Goal: Task Accomplishment & Management: Manage account settings

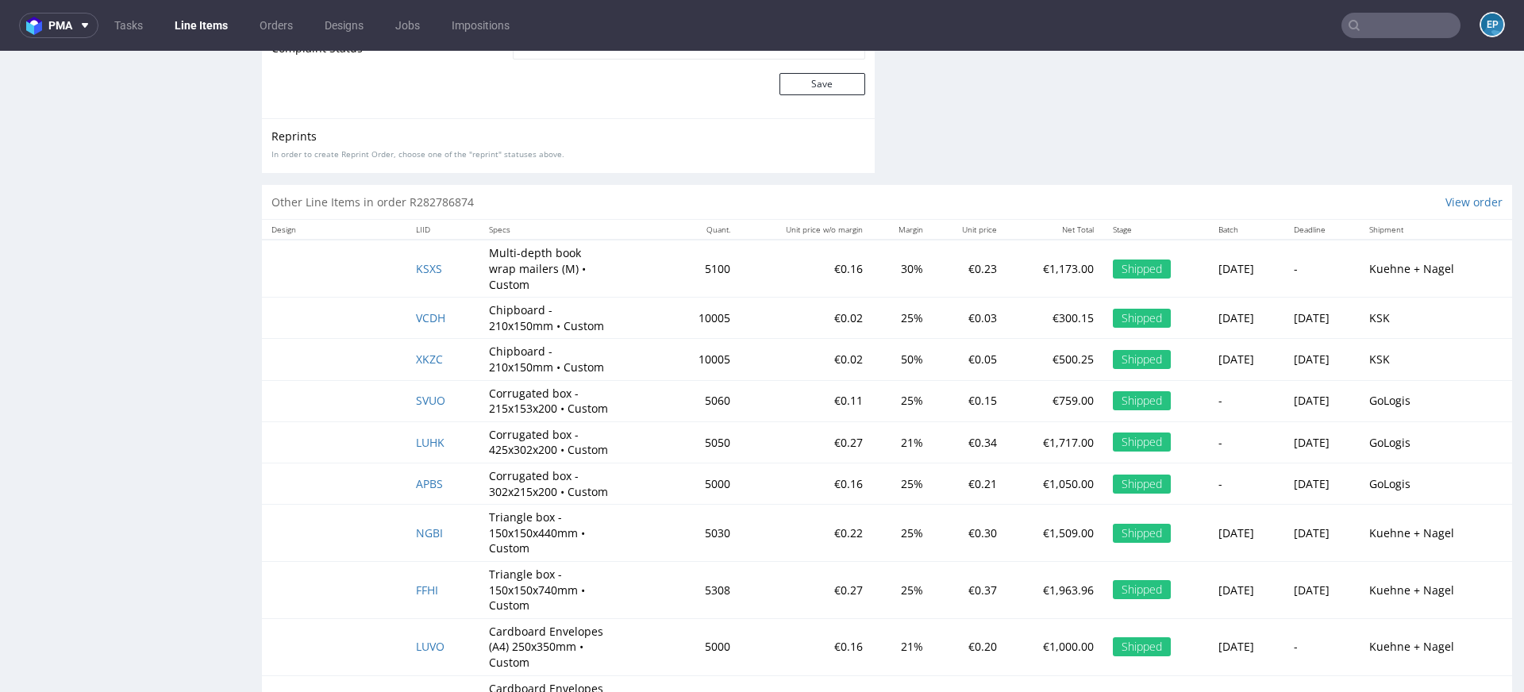
scroll to position [502, 0]
click at [215, 19] on link "Line Items" at bounding box center [201, 25] width 72 height 25
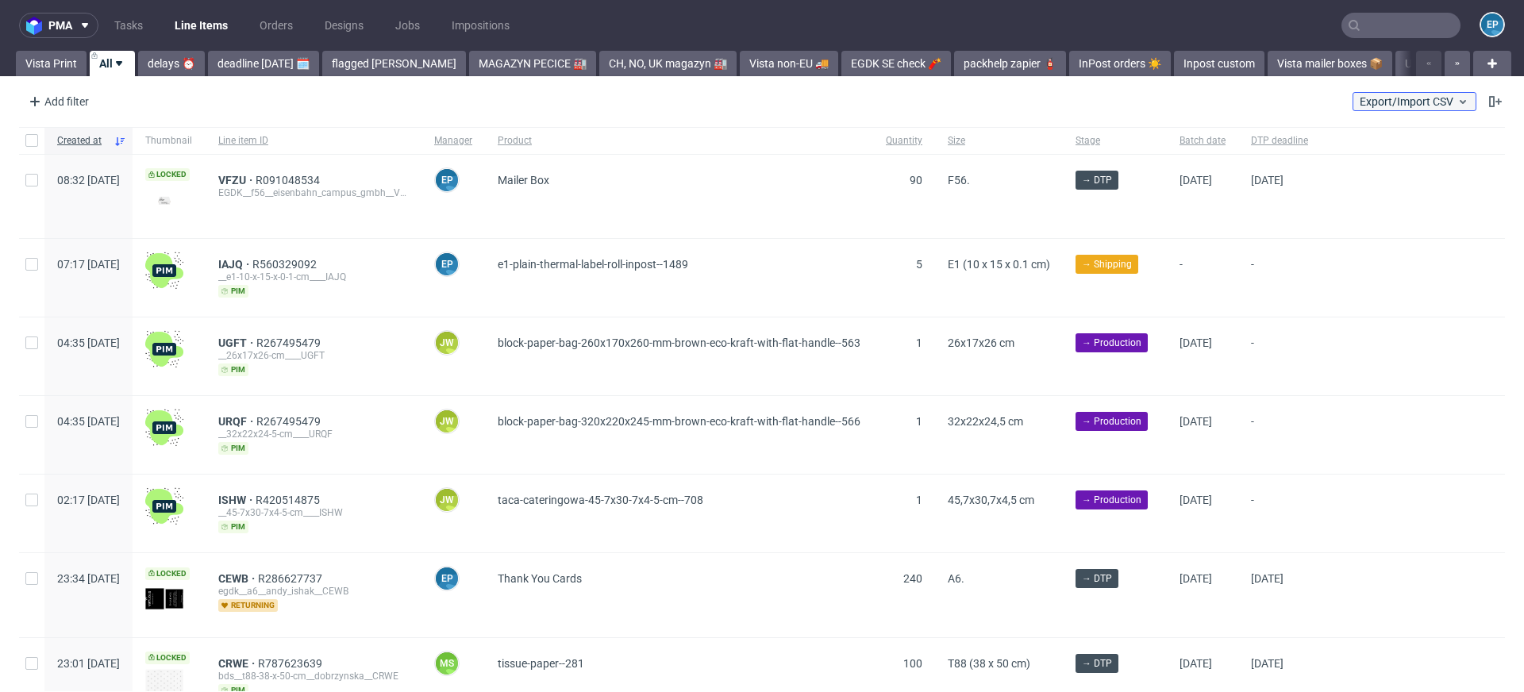
click at [1412, 106] on span "Export/Import CSV" at bounding box center [1414, 101] width 110 height 13
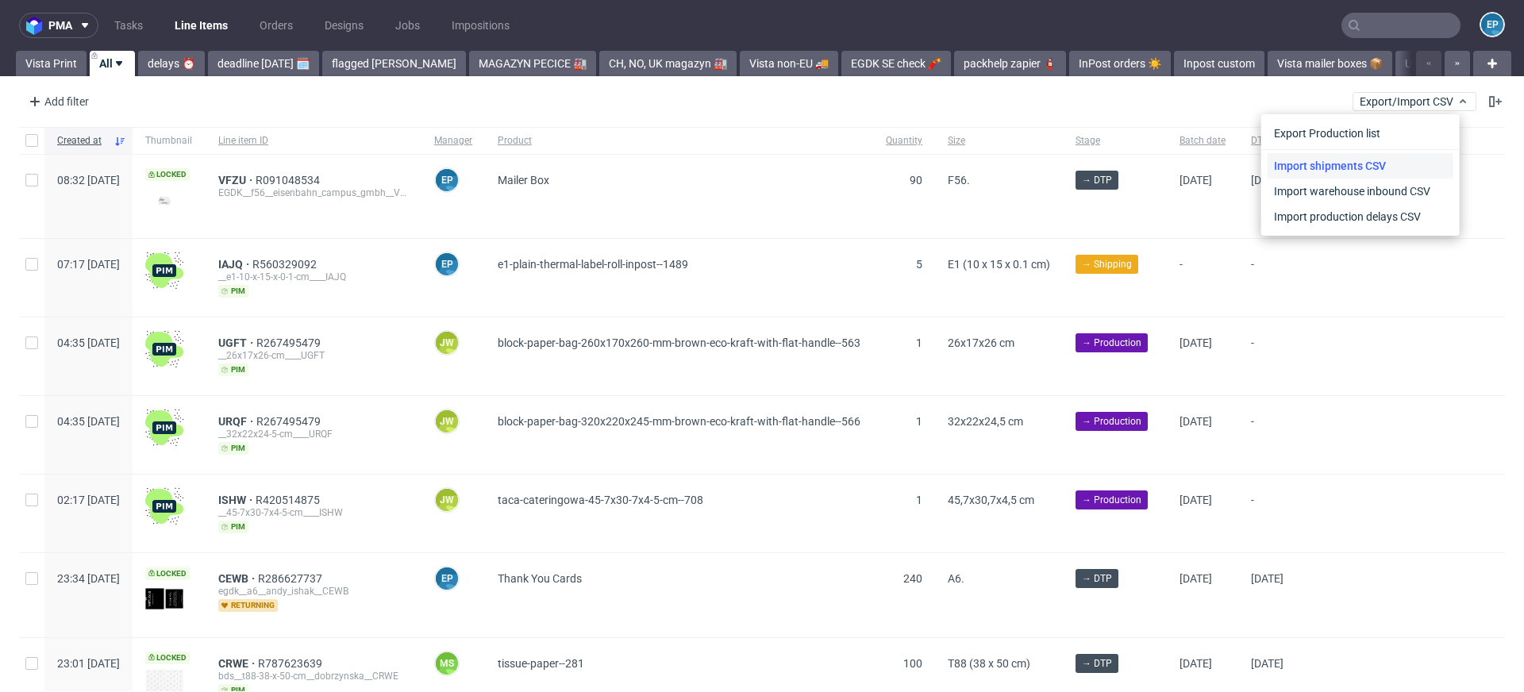
click at [1361, 168] on link "Import shipments CSV" at bounding box center [1360, 165] width 186 height 25
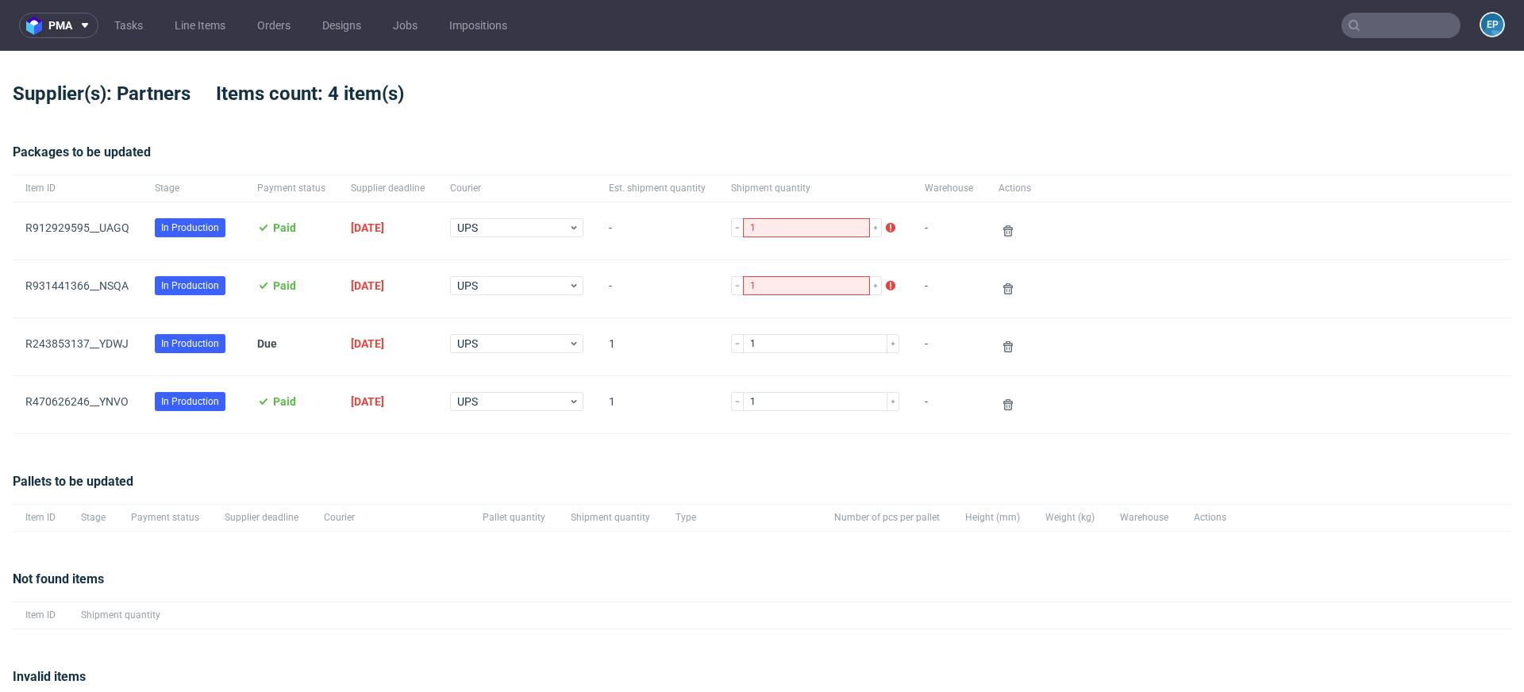
scroll to position [90, 0]
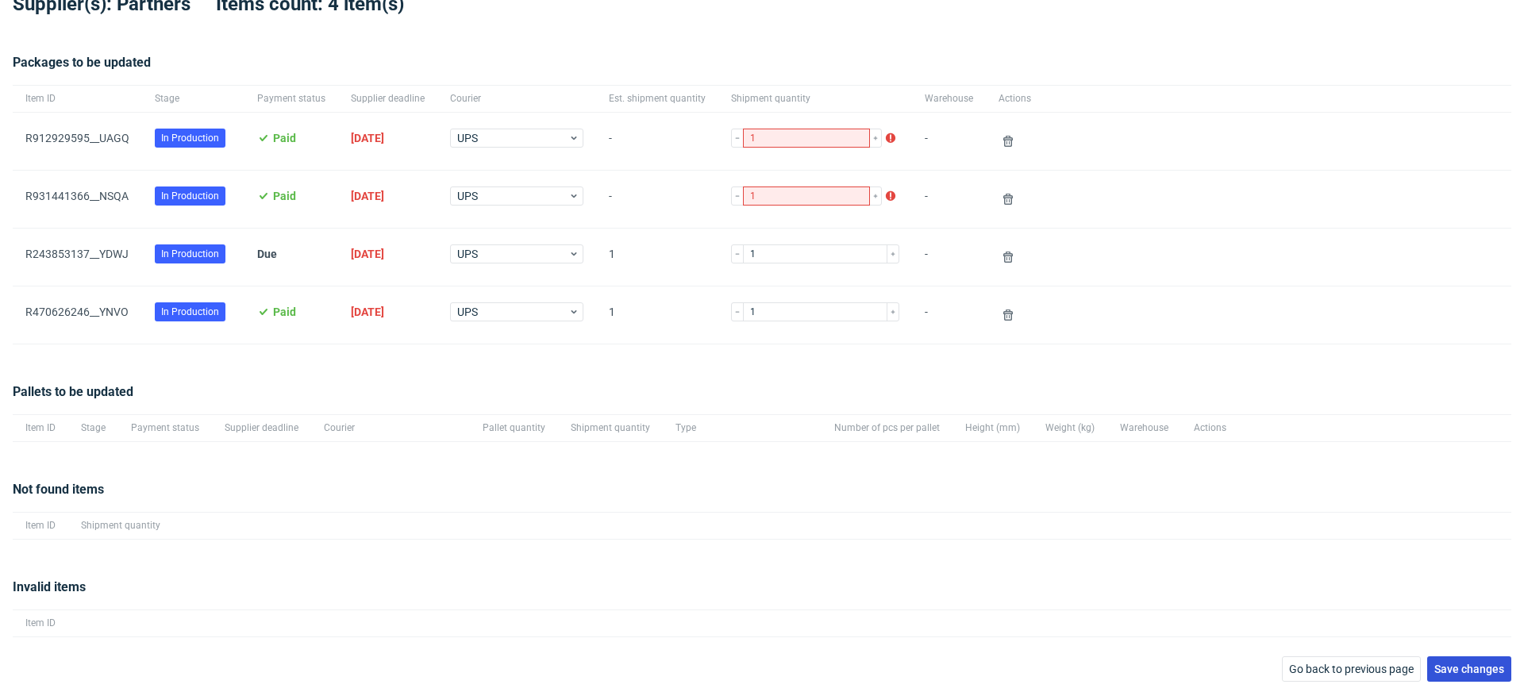
click at [1447, 659] on button "Save changes" at bounding box center [1469, 668] width 84 height 25
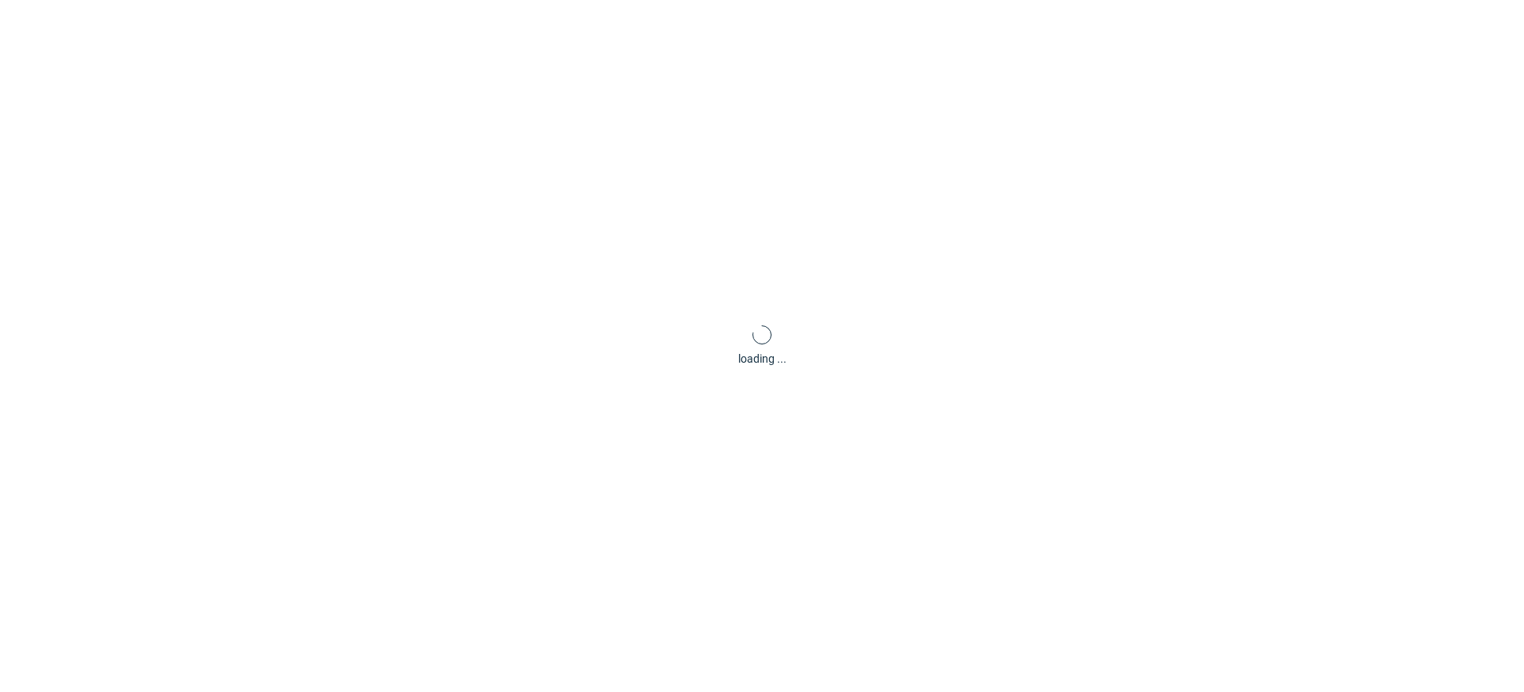
scroll to position [76, 0]
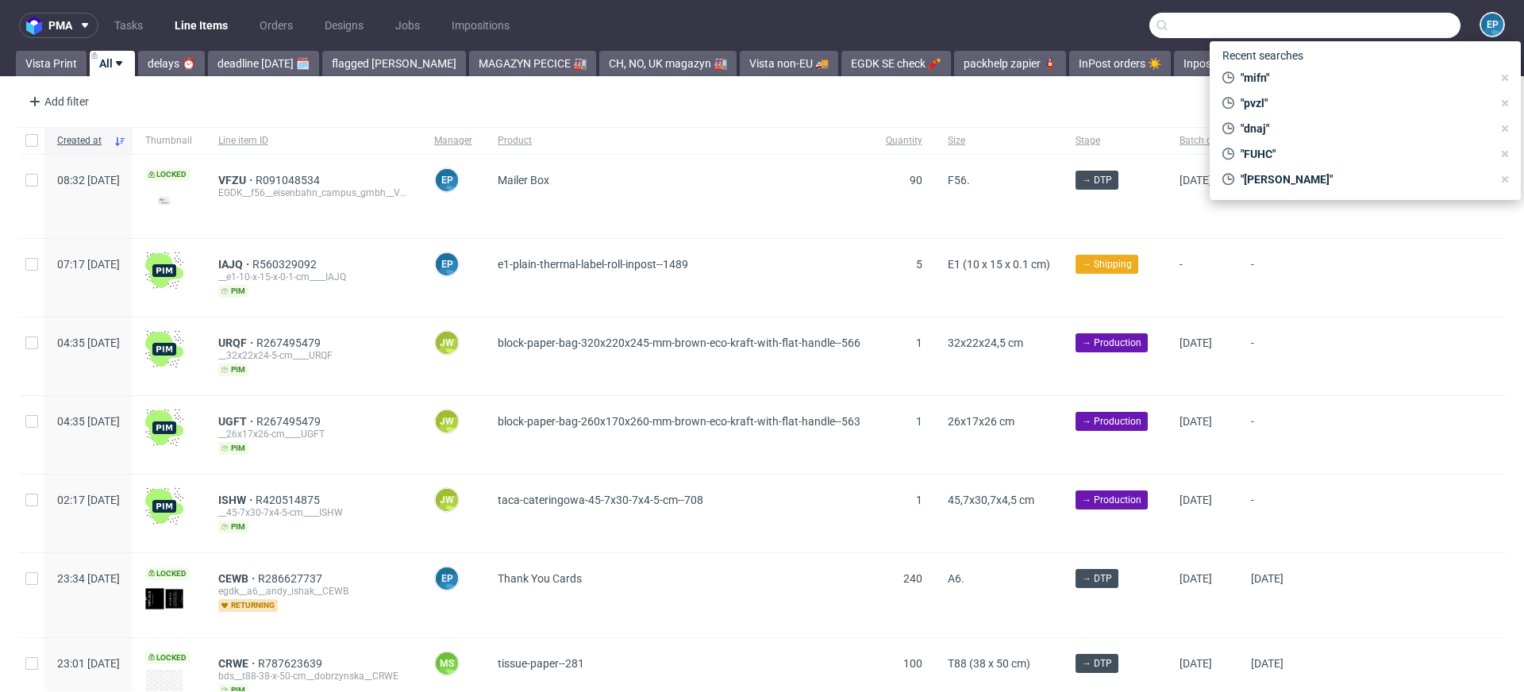
click at [1353, 18] on input "text" at bounding box center [1304, 25] width 311 height 25
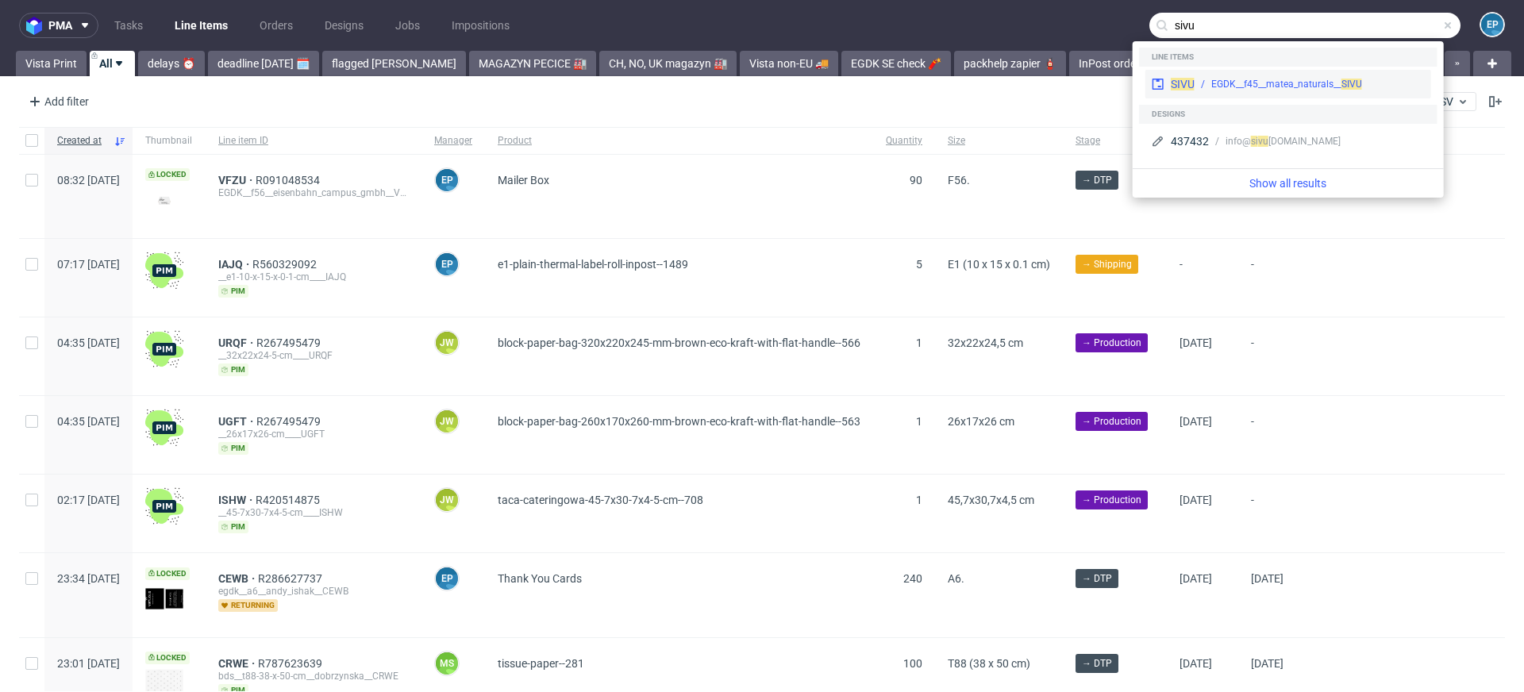
type input "sivu"
click at [1273, 86] on div "EGDK__f45__matea_naturals__ SIVU" at bounding box center [1286, 84] width 151 height 14
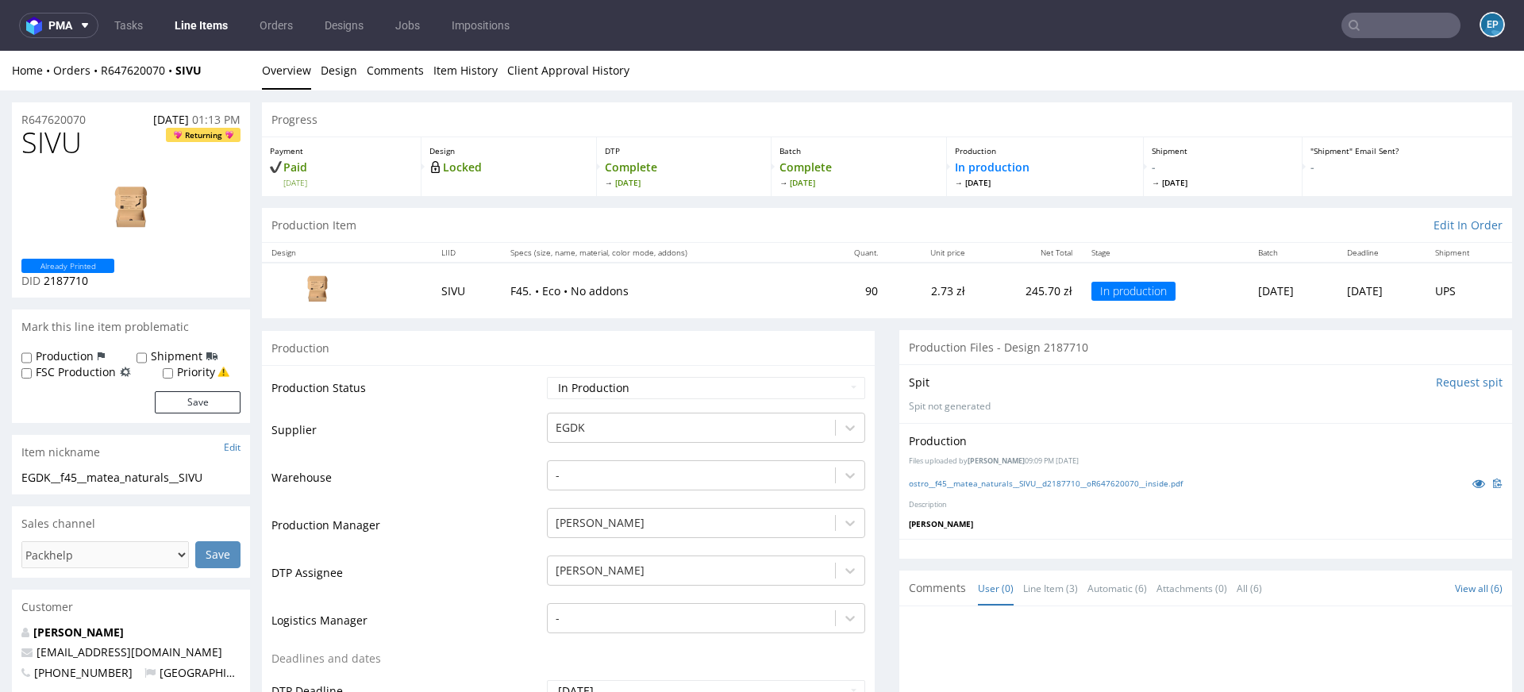
click at [1395, 21] on input "text" at bounding box center [1400, 25] width 119 height 25
paste input "UDJD"
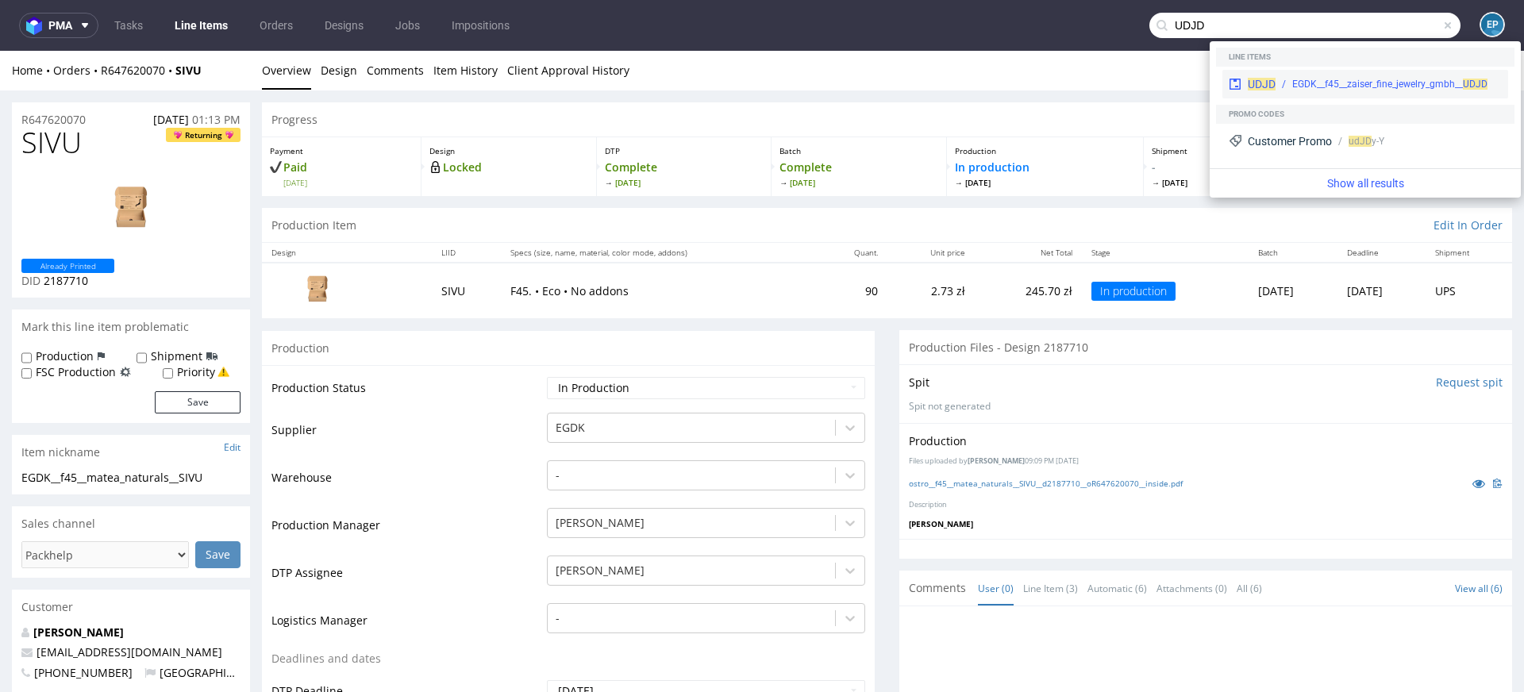
type input "UDJD"
click at [1289, 72] on div "UDJD EGDK__f45__zaiser_fine_jewelry_gmbh__ UDJD" at bounding box center [1365, 84] width 286 height 29
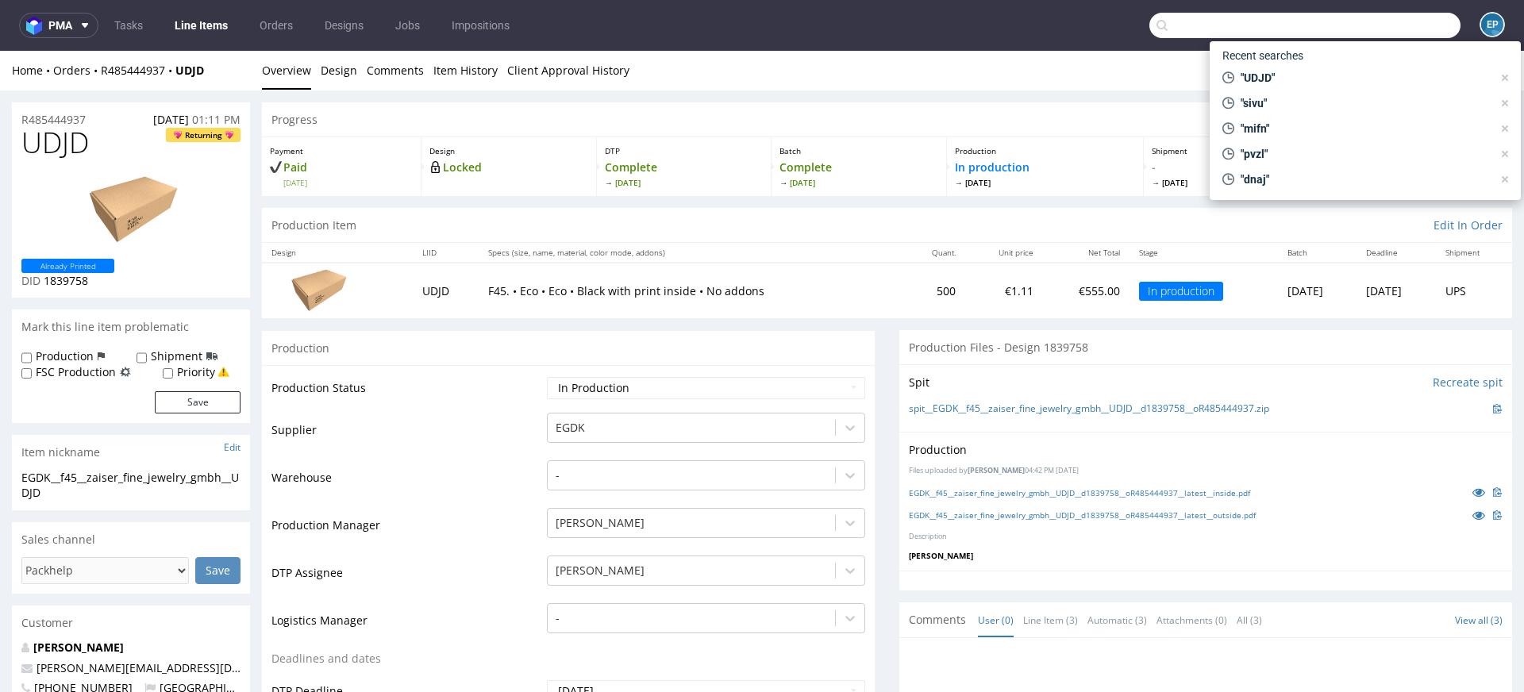
click at [1362, 33] on input "text" at bounding box center [1304, 25] width 311 height 25
paste input "ODVQ"
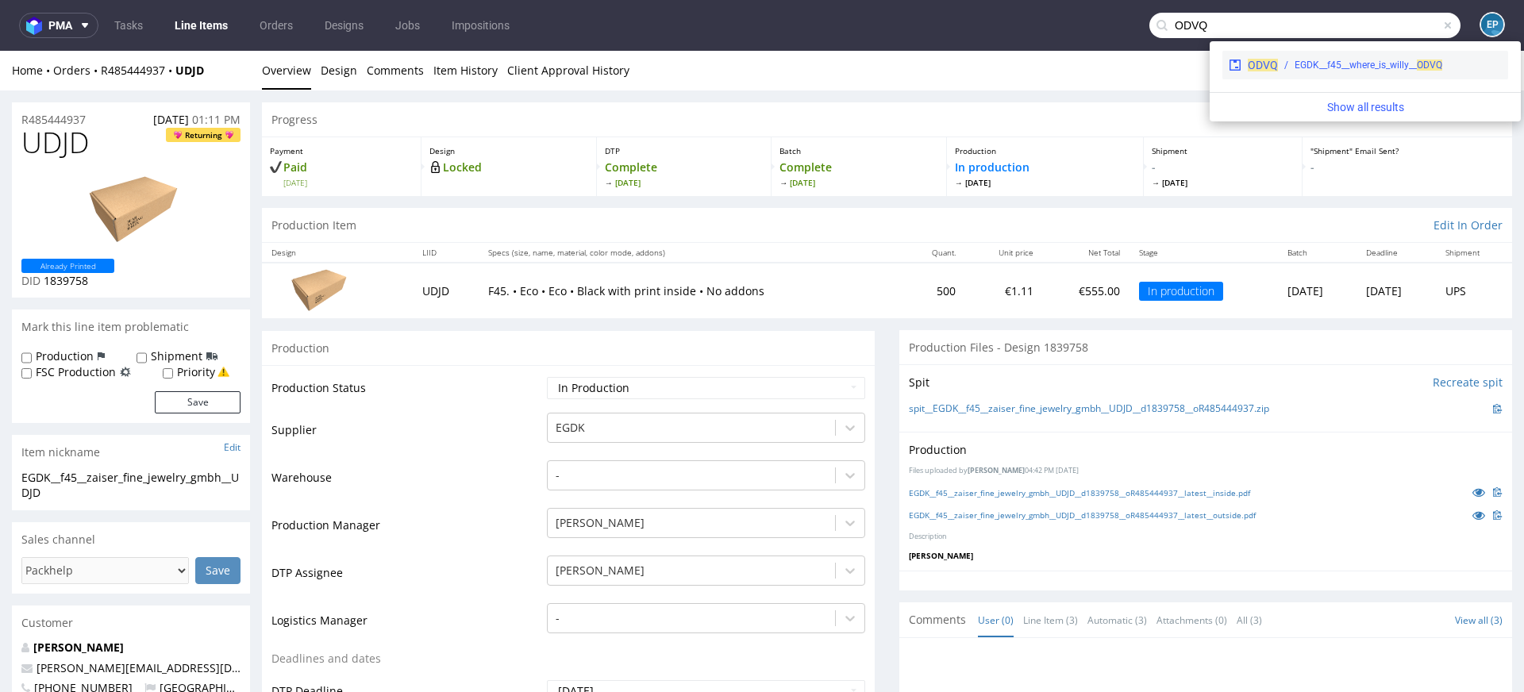
type input "ODVQ"
click at [1297, 68] on div "EGDK__f45__where_is_willy__ ODVQ" at bounding box center [1368, 65] width 148 height 14
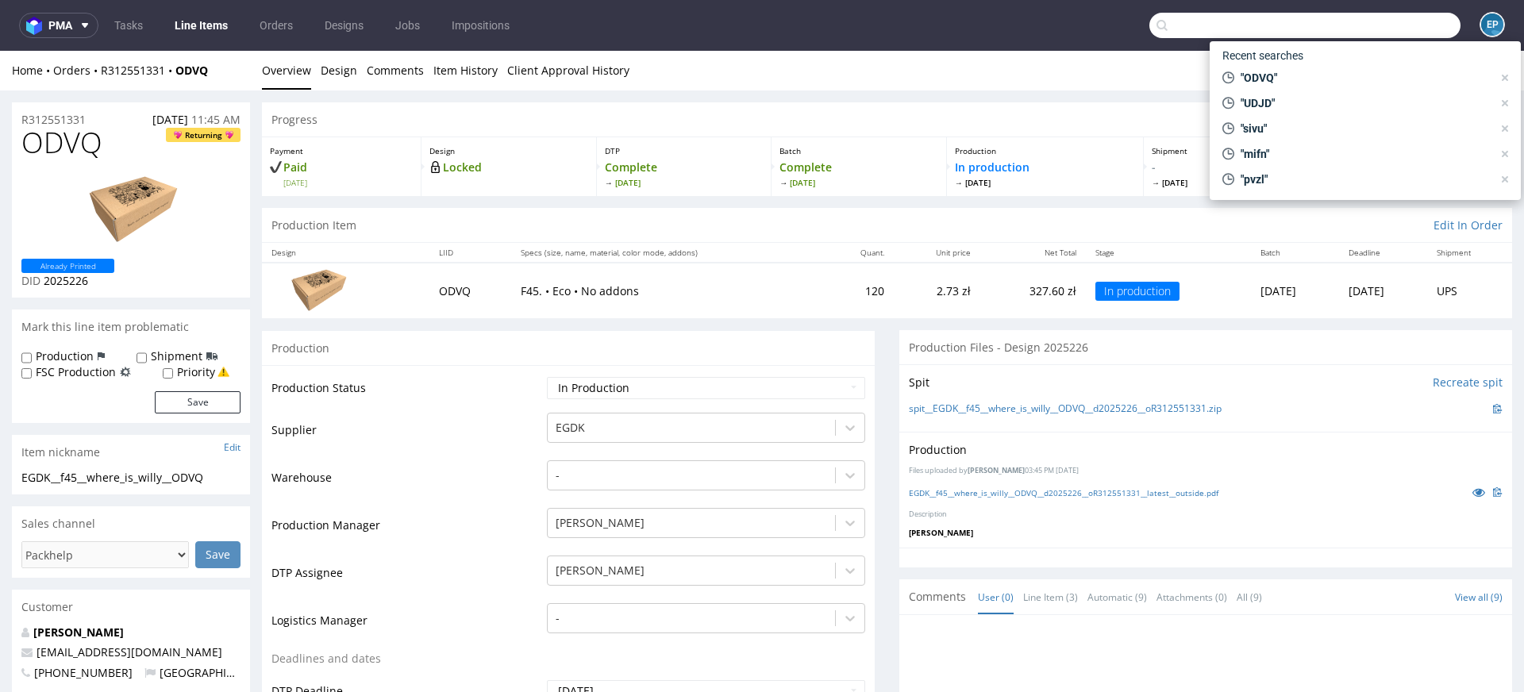
click at [1366, 36] on input "text" at bounding box center [1304, 25] width 311 height 25
paste input "UVLQ"
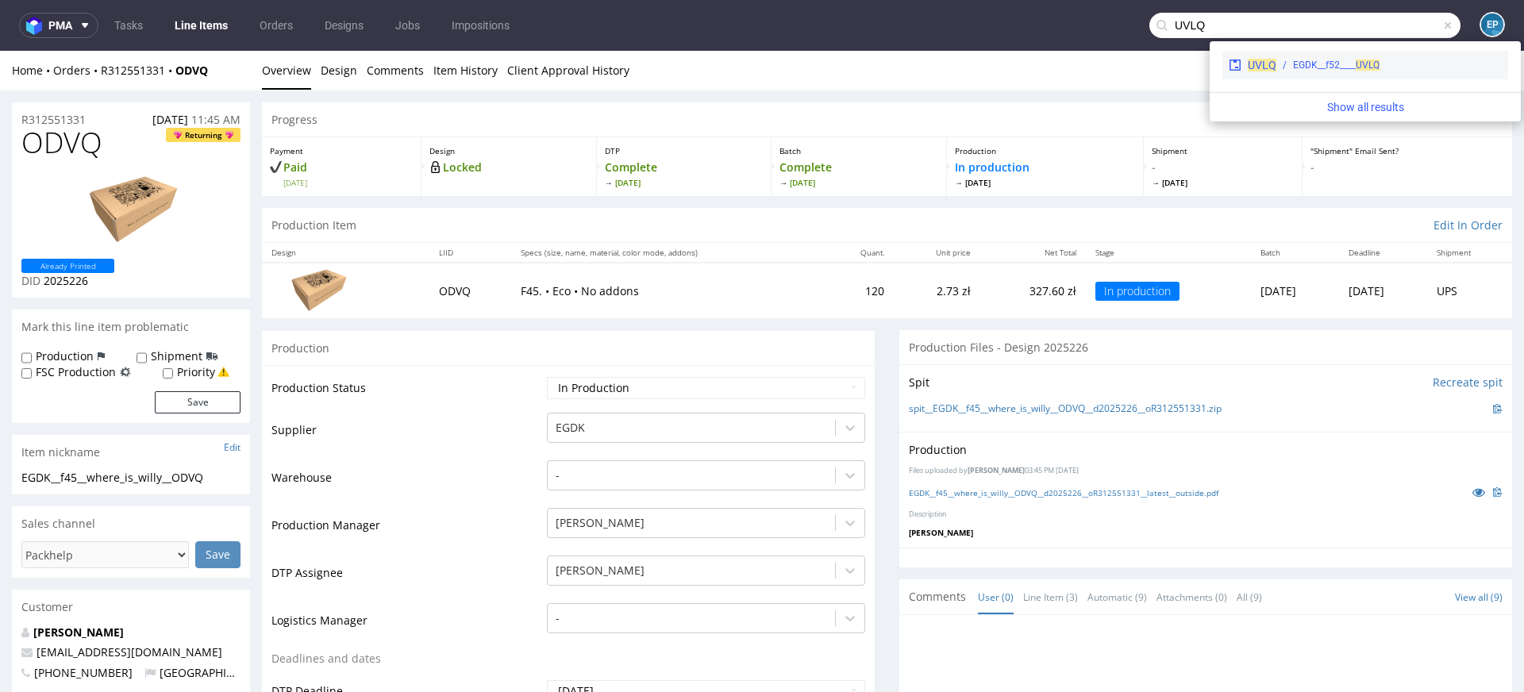
type input "UVLQ"
click at [1293, 71] on div "EGDK__f52____ UVLQ" at bounding box center [1336, 65] width 86 height 14
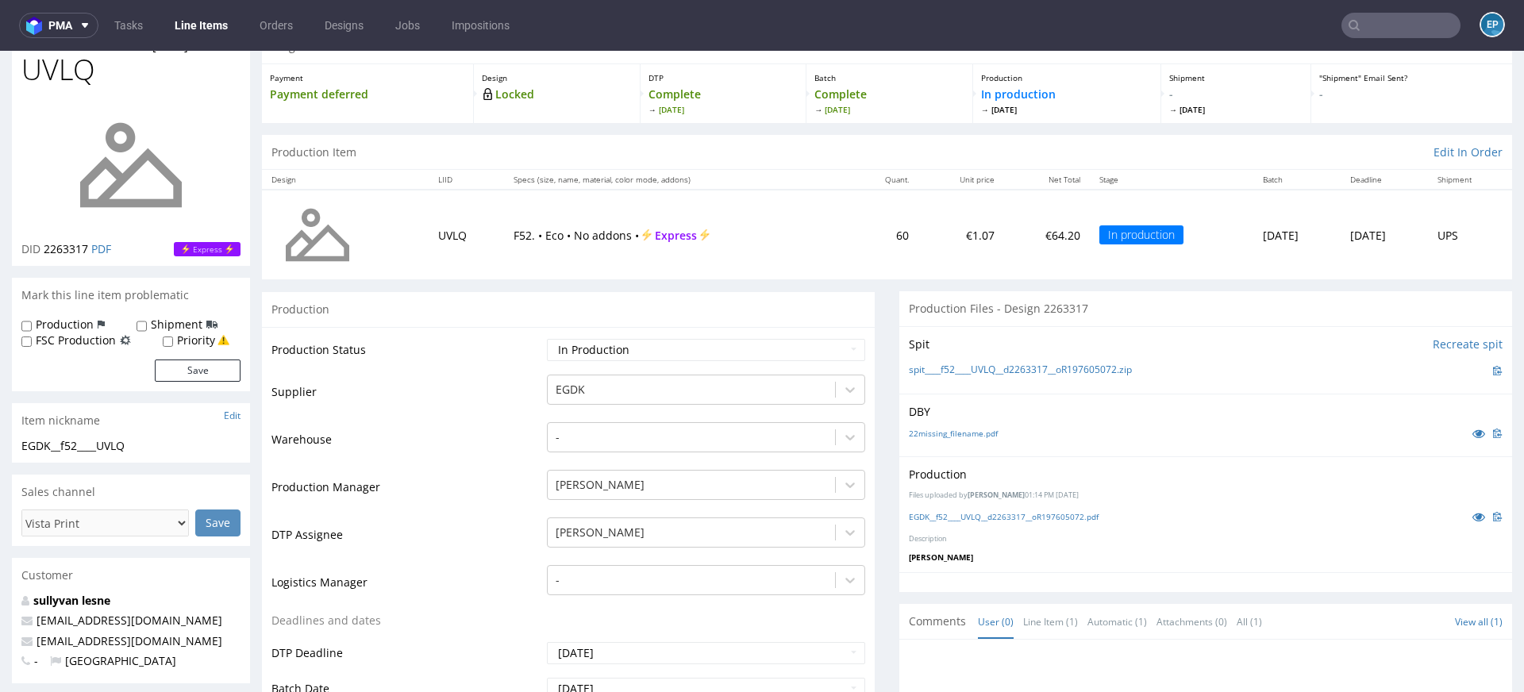
scroll to position [80, 0]
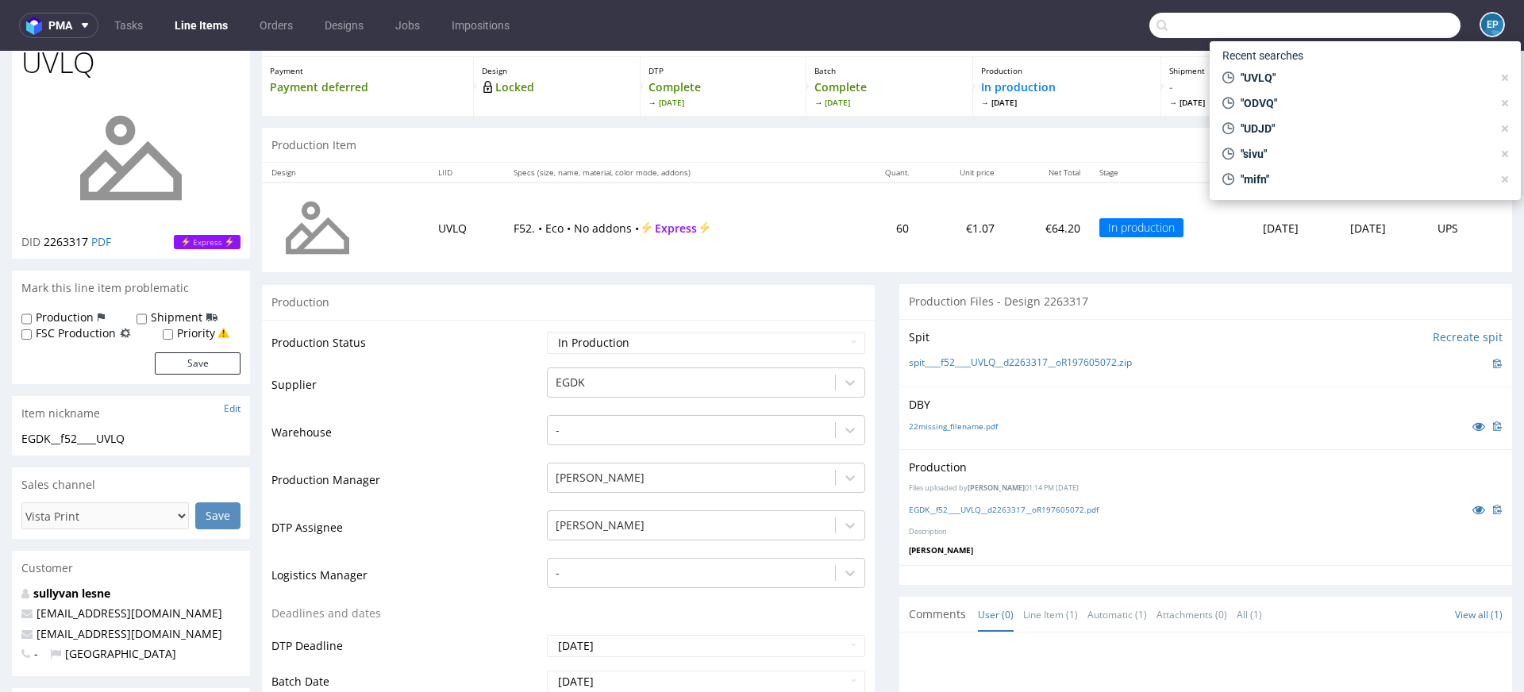
click at [1352, 17] on input "text" at bounding box center [1304, 25] width 311 height 25
paste input "KOXZ"
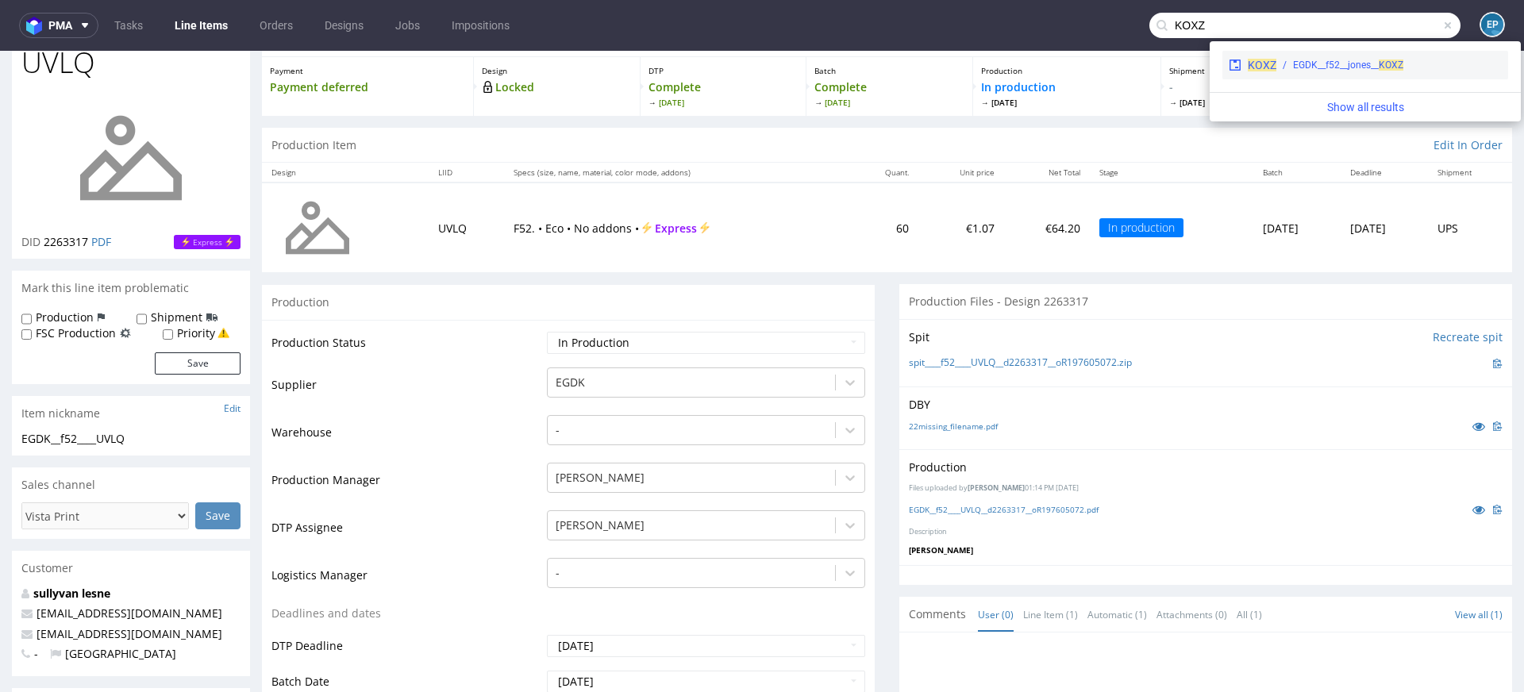
type input "KOXZ"
click at [1278, 65] on div "EGDK__f52__jones__ KOXZ" at bounding box center [1388, 65] width 225 height 14
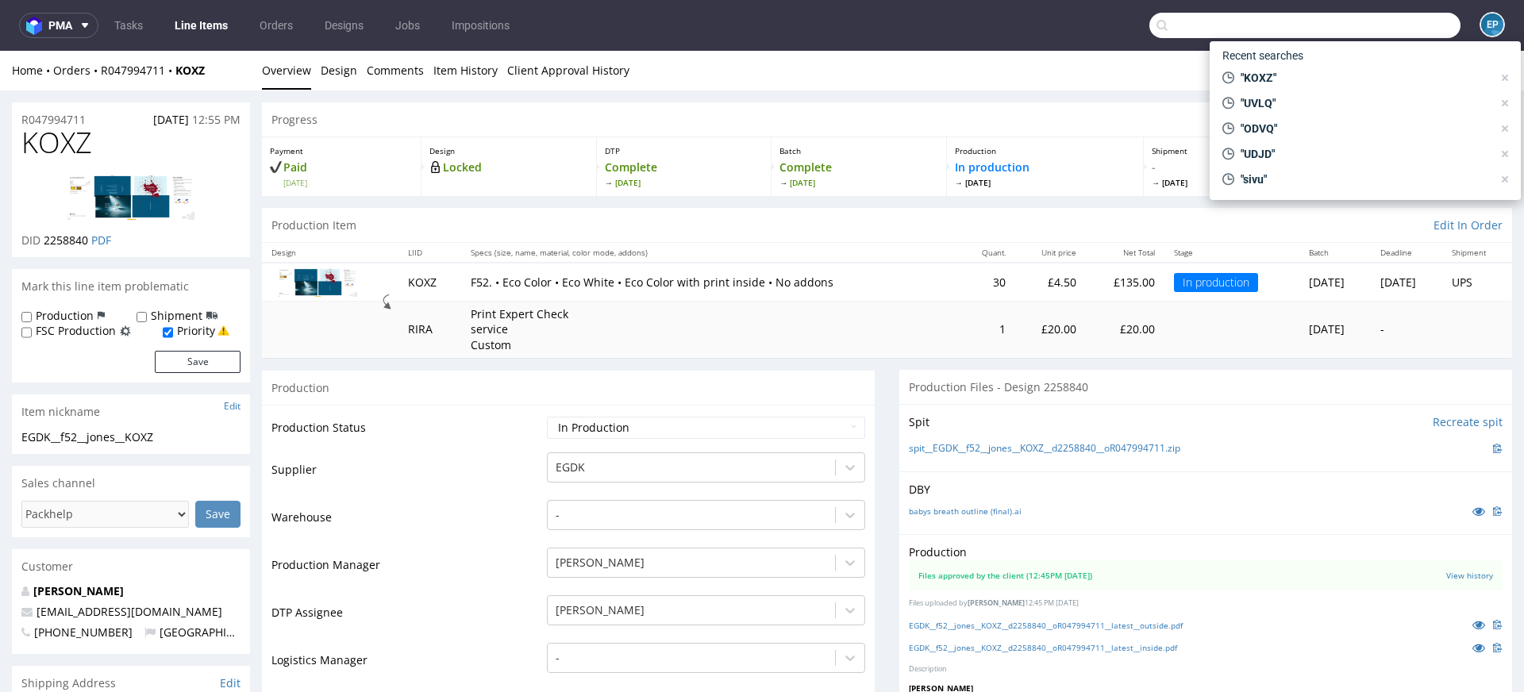
click at [1393, 31] on input "text" at bounding box center [1304, 25] width 311 height 25
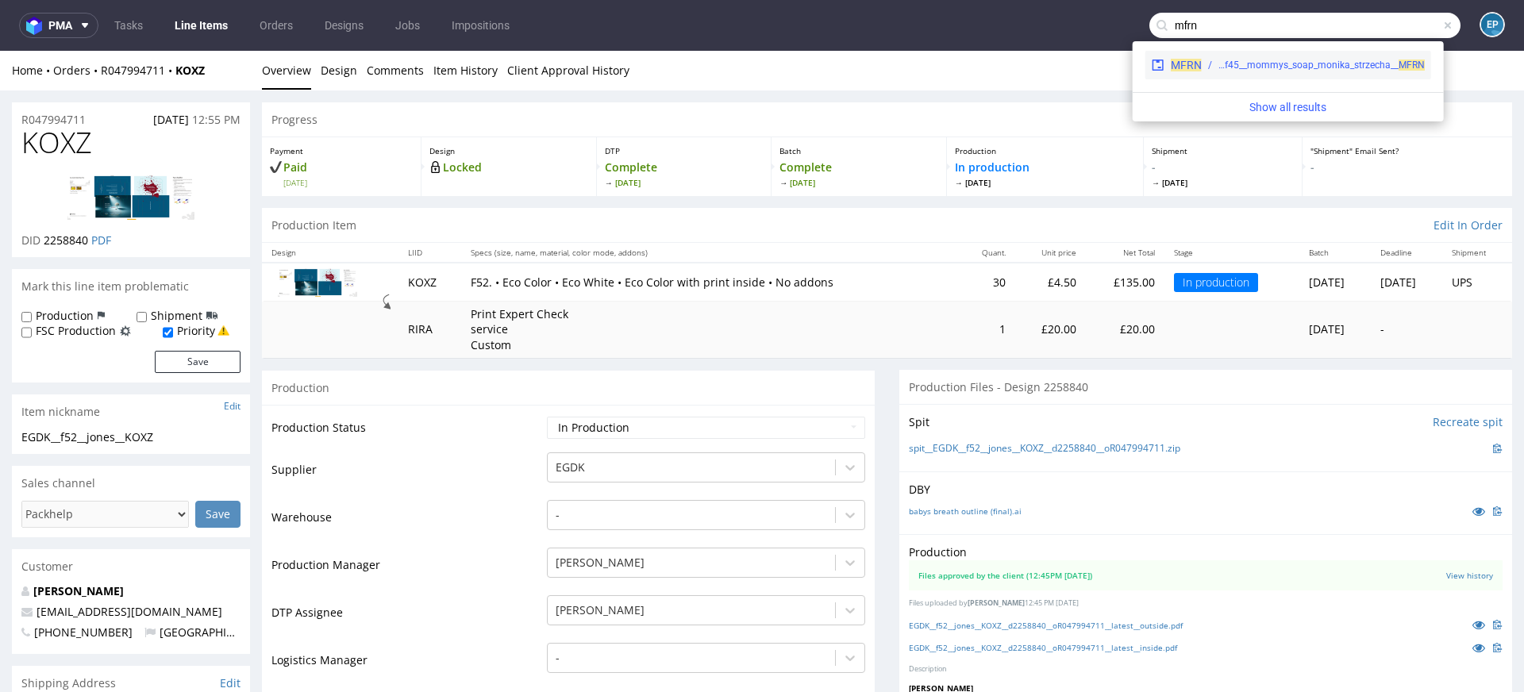
type input "mfrn"
click at [1208, 73] on div "MFRN EGDK__f45__mommys_soap_monika_strzecha__ MFRN" at bounding box center [1288, 65] width 286 height 29
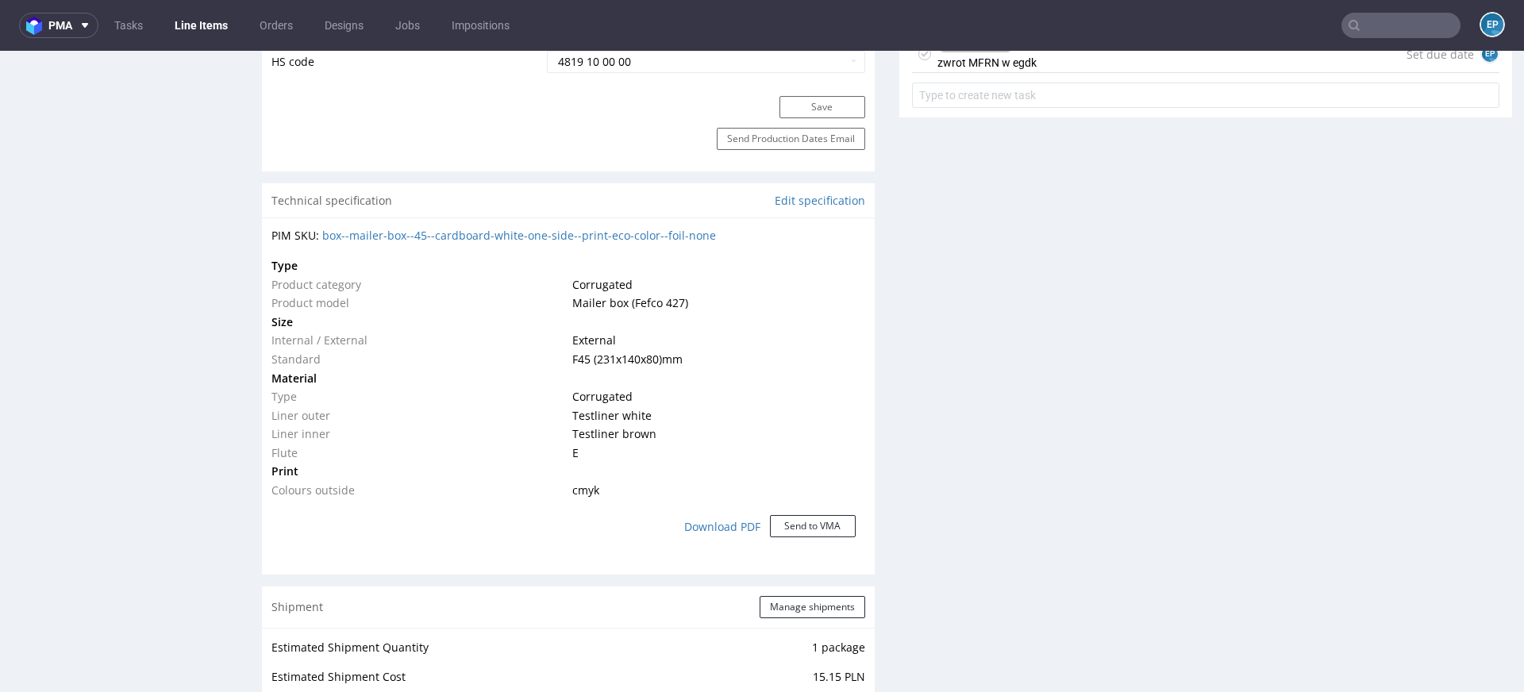
scroll to position [984, 0]
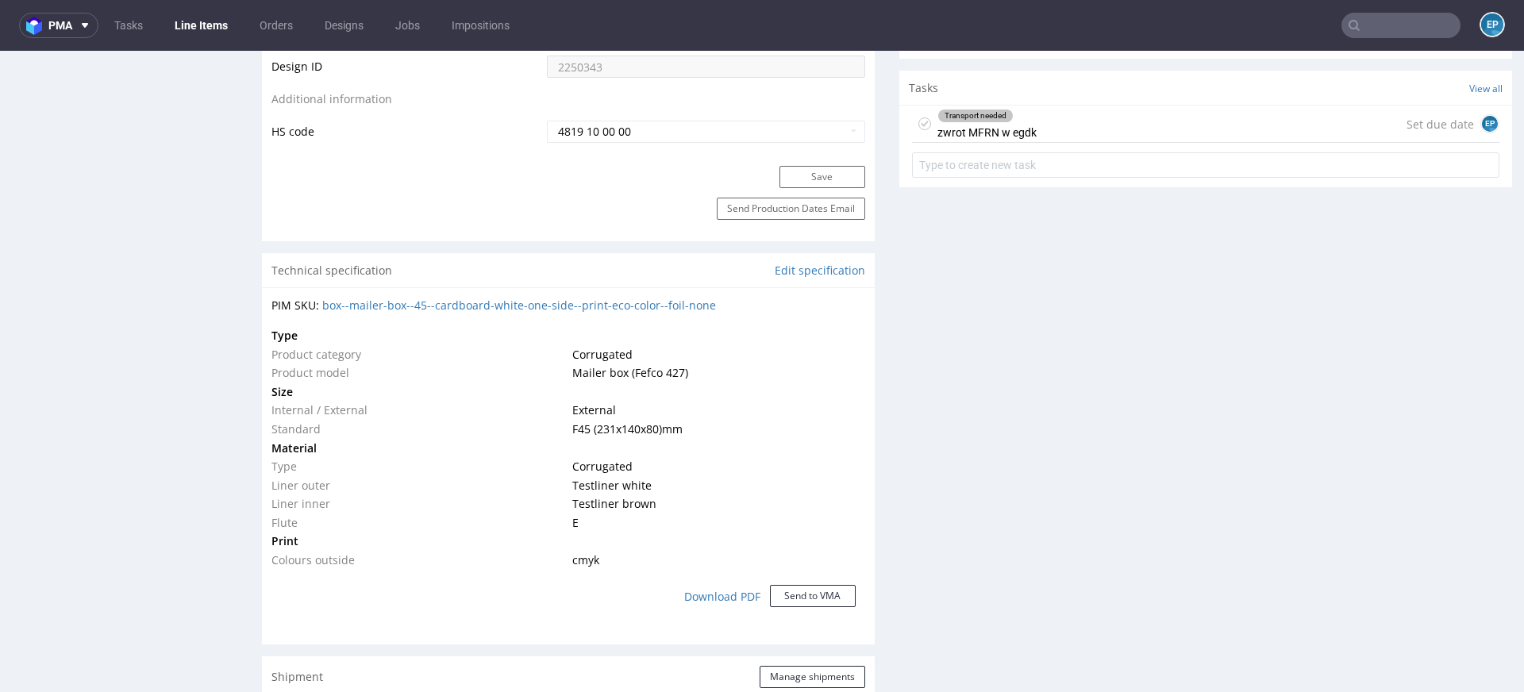
click at [1107, 132] on div "Transport needed zwrot MFRN w egdk Set due date EP" at bounding box center [1205, 124] width 587 height 37
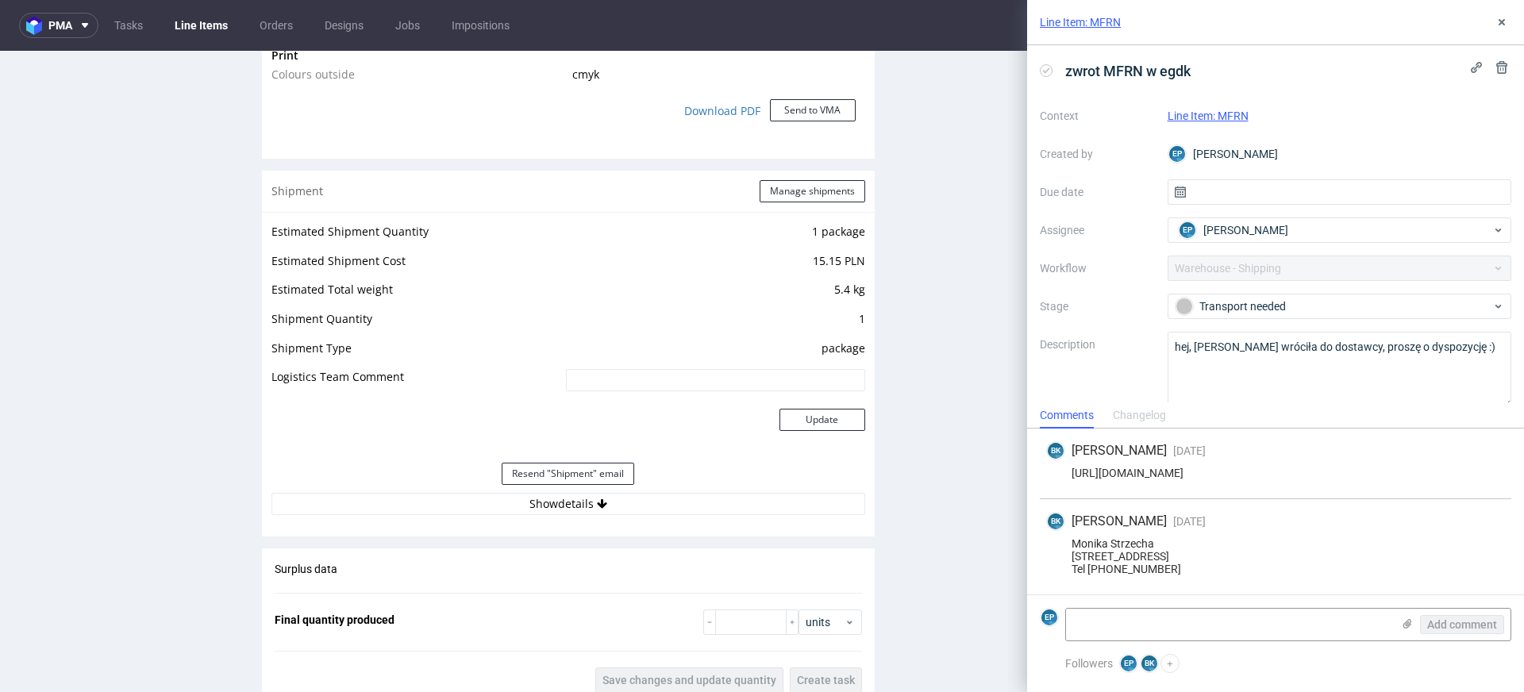
scroll to position [1474, 0]
drag, startPoint x: 1161, startPoint y: 572, endPoint x: 1066, endPoint y: 532, distance: 102.7
click at [1066, 537] on div "Monika Strzecha [STREET_ADDRESS] Tel [PHONE_NUMBER]" at bounding box center [1275, 556] width 459 height 38
copy div "Monika Strzecha [STREET_ADDRESS] Tel [PHONE_NUMBER]"
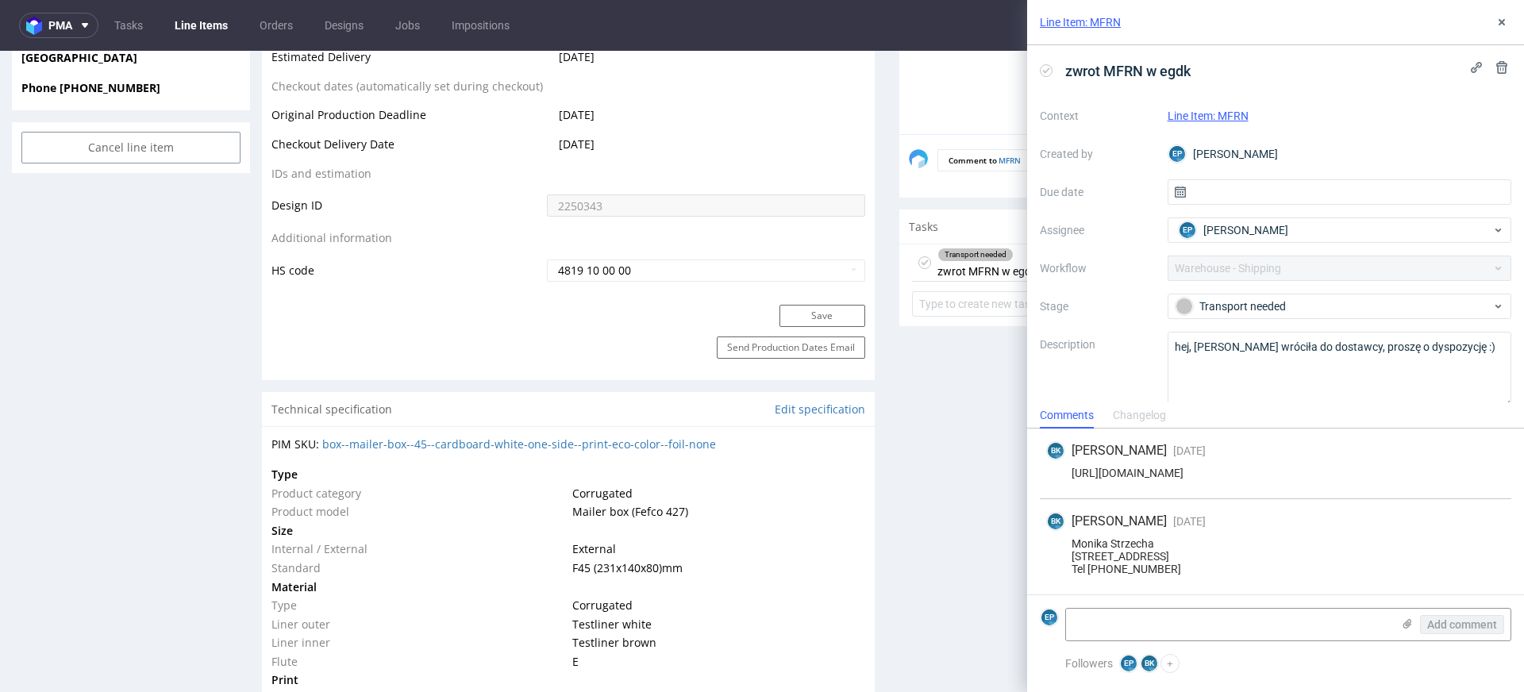
scroll to position [0, 0]
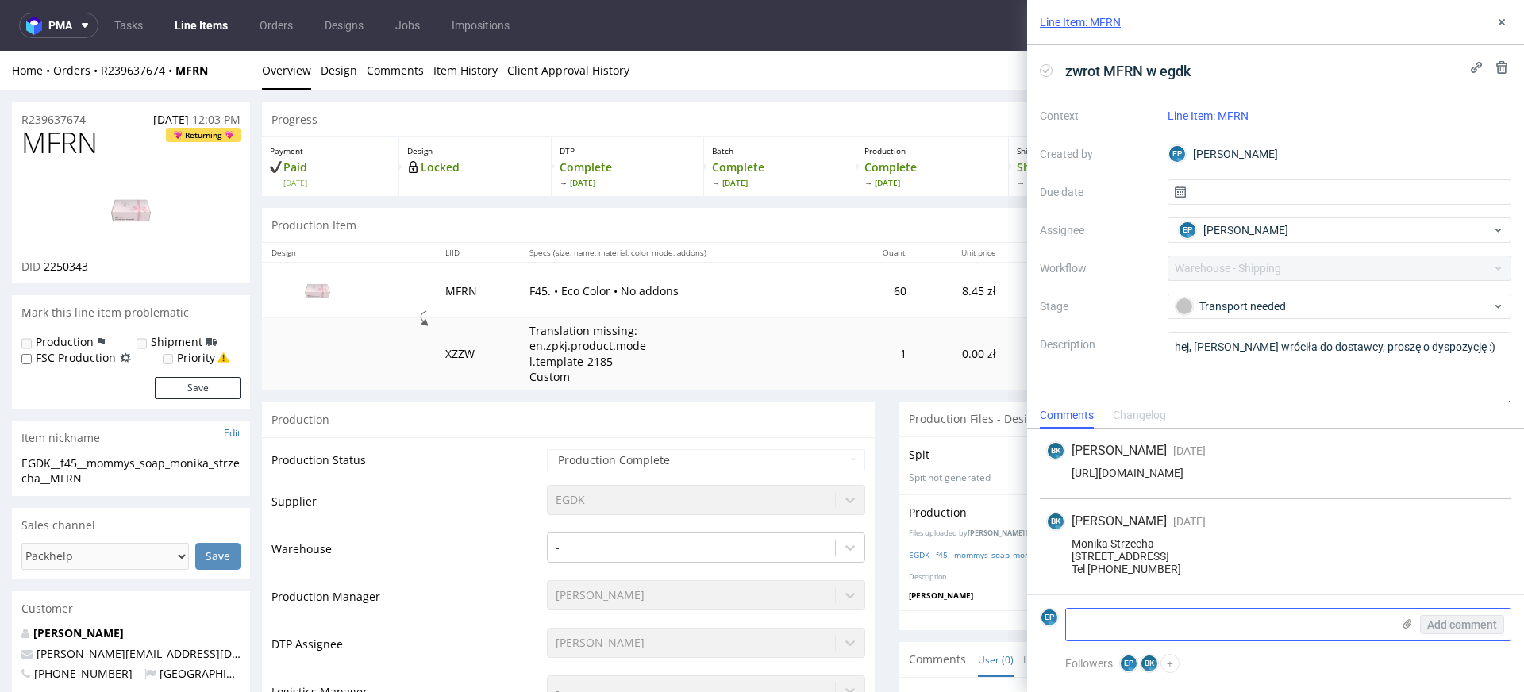
click at [1105, 621] on textarea at bounding box center [1228, 625] width 325 height 32
paste textarea "1Z5A15806896257279"
type textarea "1Z5A15806896257279"
click at [1439, 624] on span "Add comment" at bounding box center [1462, 624] width 70 height 11
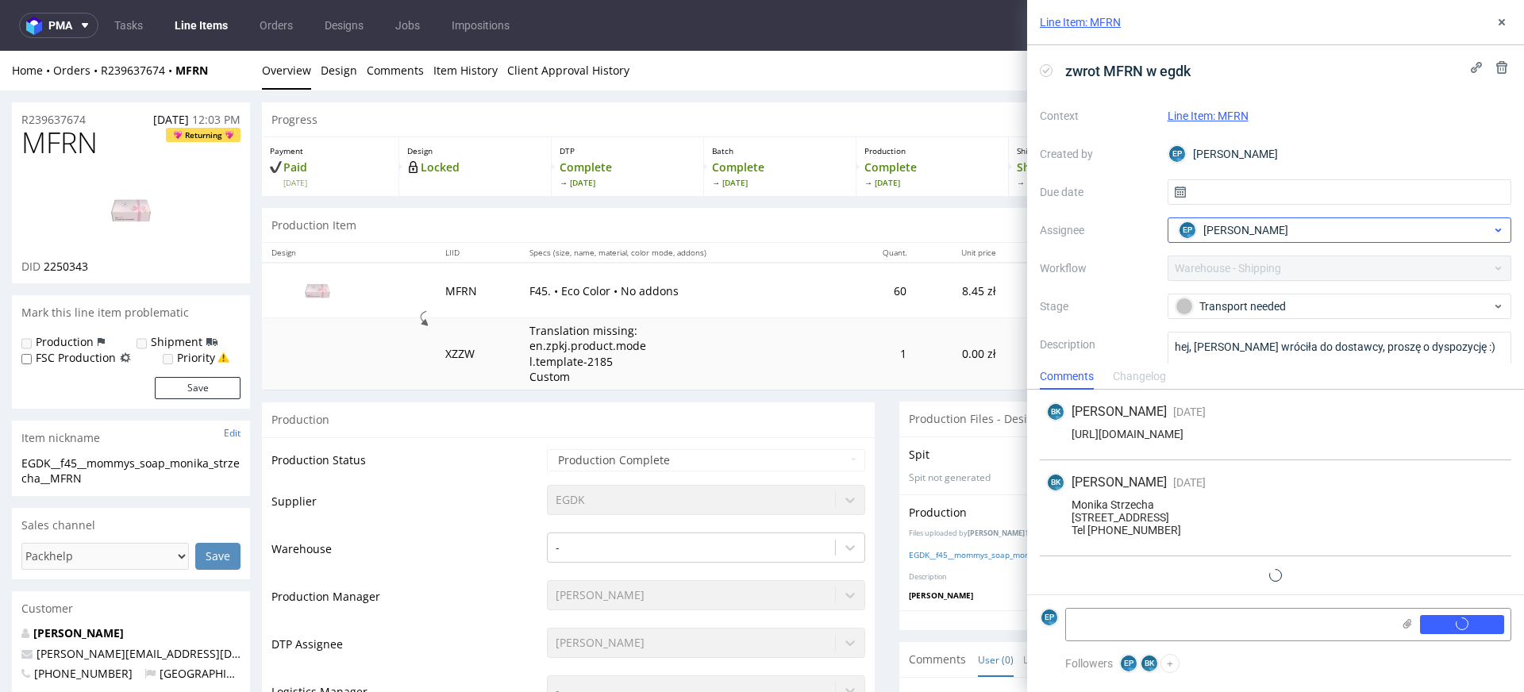
scroll to position [25, 0]
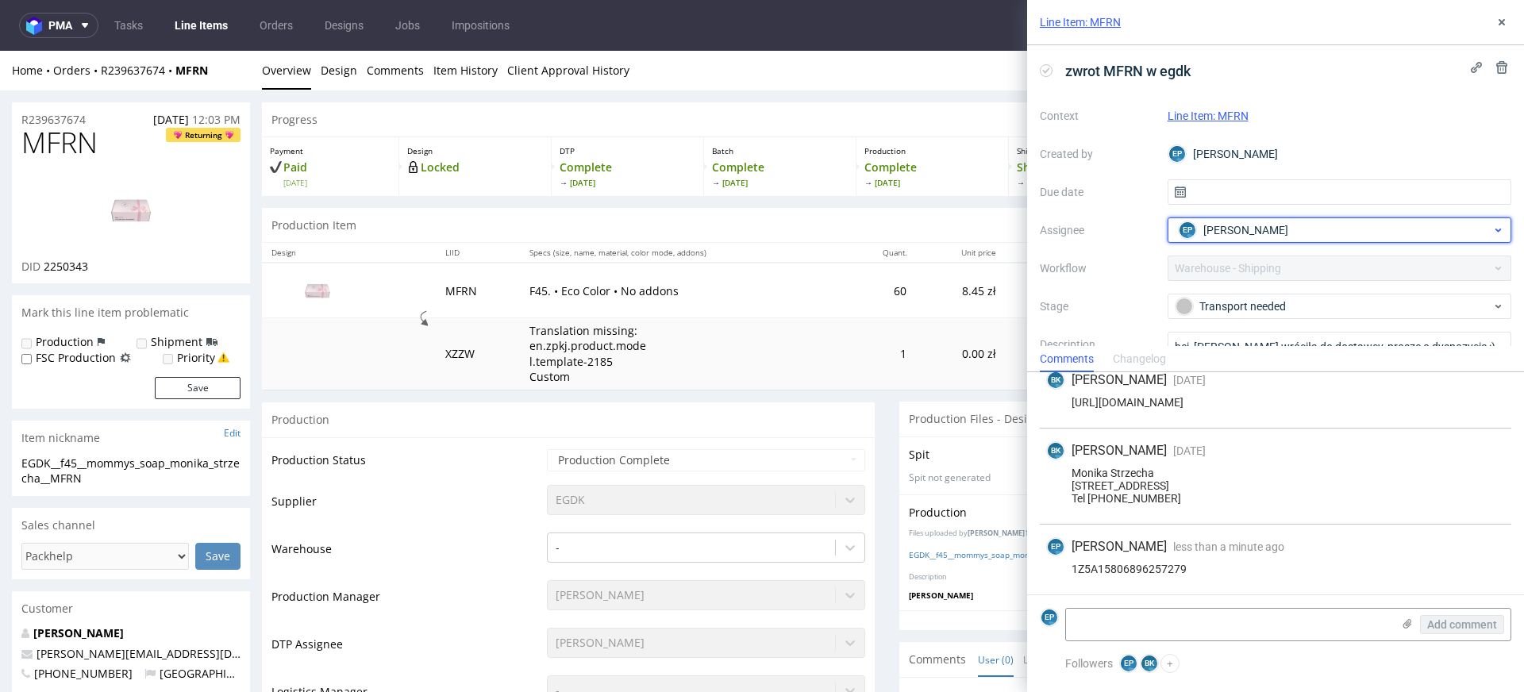
click at [1205, 231] on span "[PERSON_NAME]" at bounding box center [1245, 230] width 85 height 16
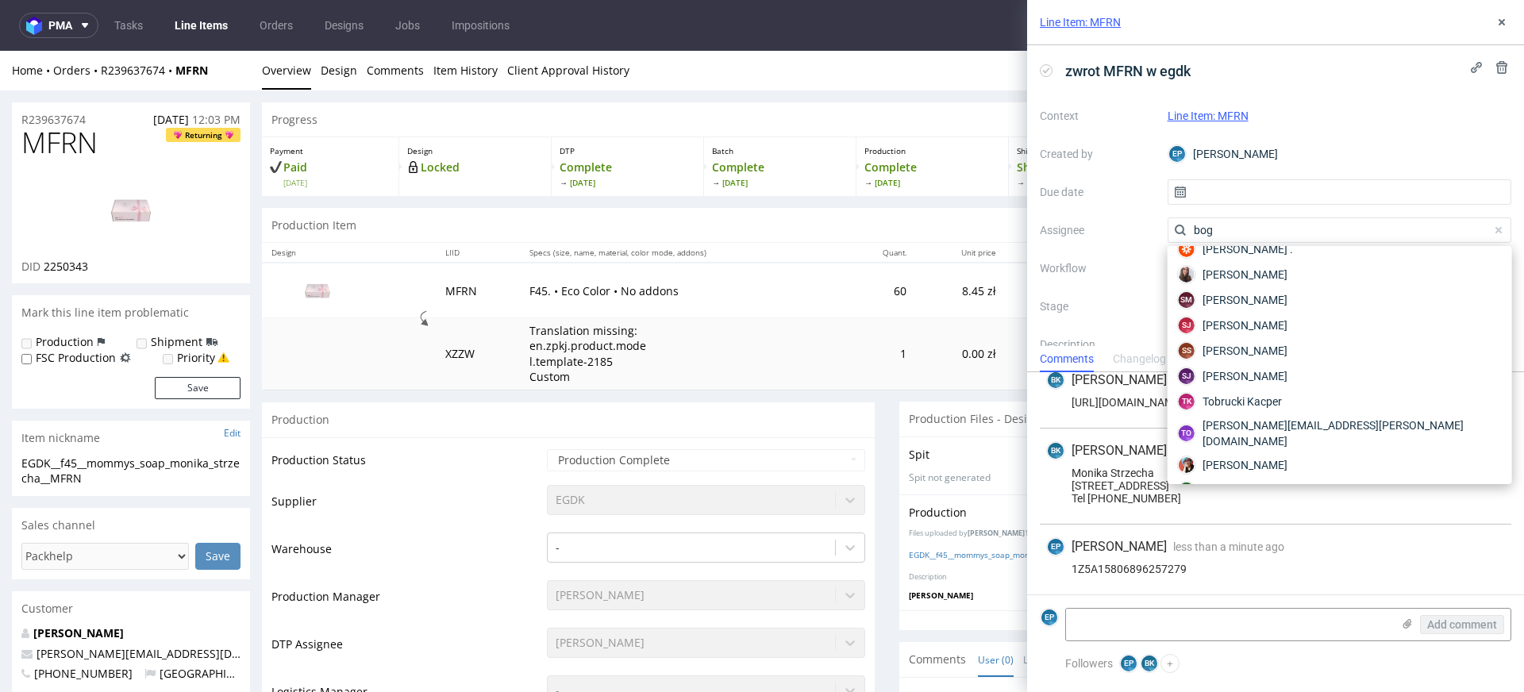
scroll to position [0, 0]
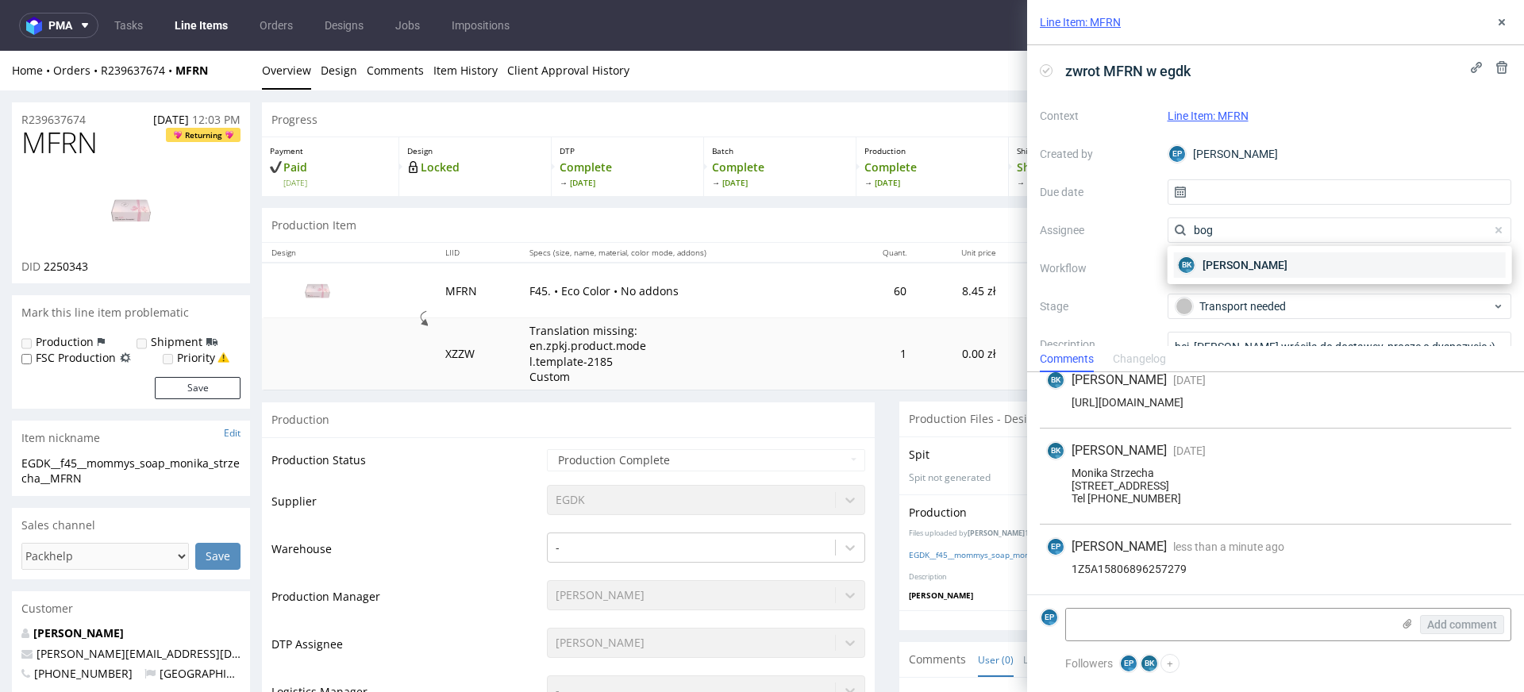
type input "bog"
click at [1213, 266] on span "[PERSON_NAME]" at bounding box center [1244, 265] width 85 height 16
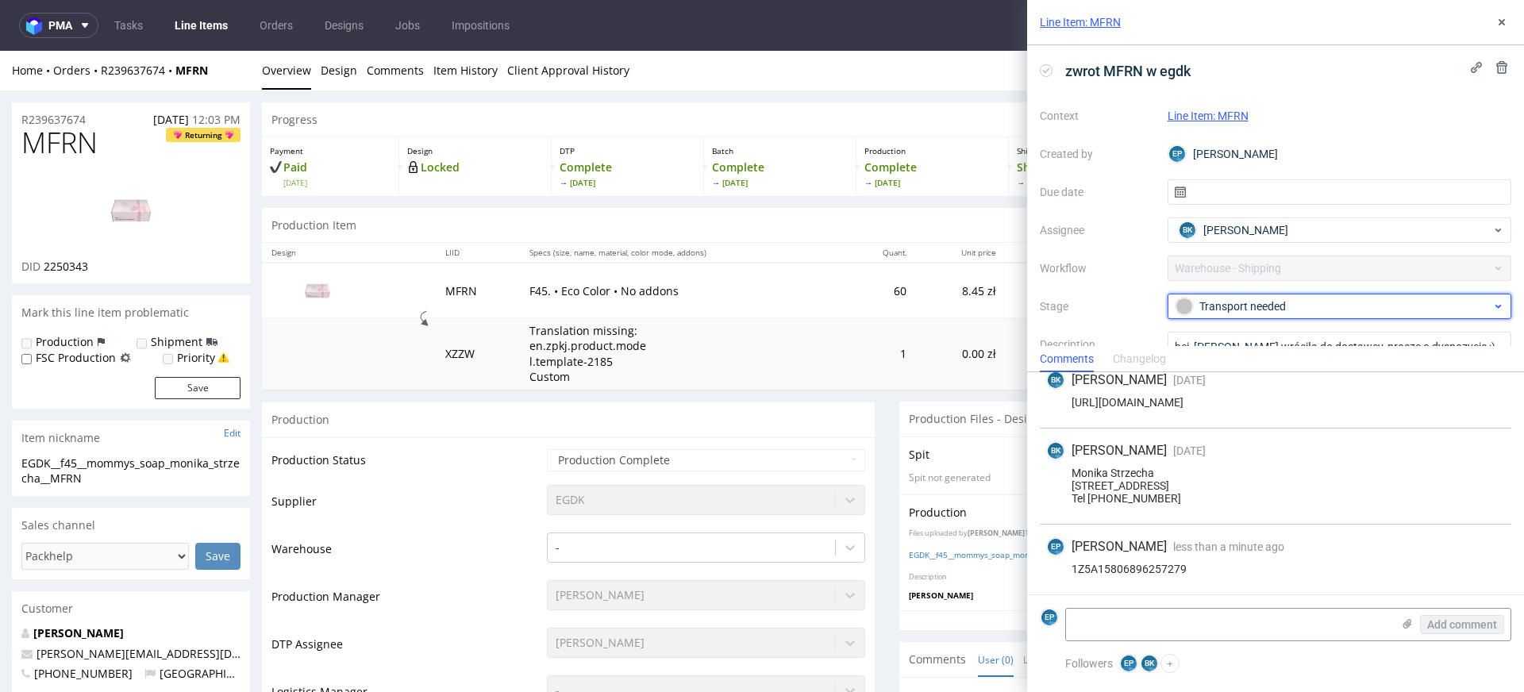
click at [1213, 309] on div "Transport needed" at bounding box center [1333, 306] width 316 height 17
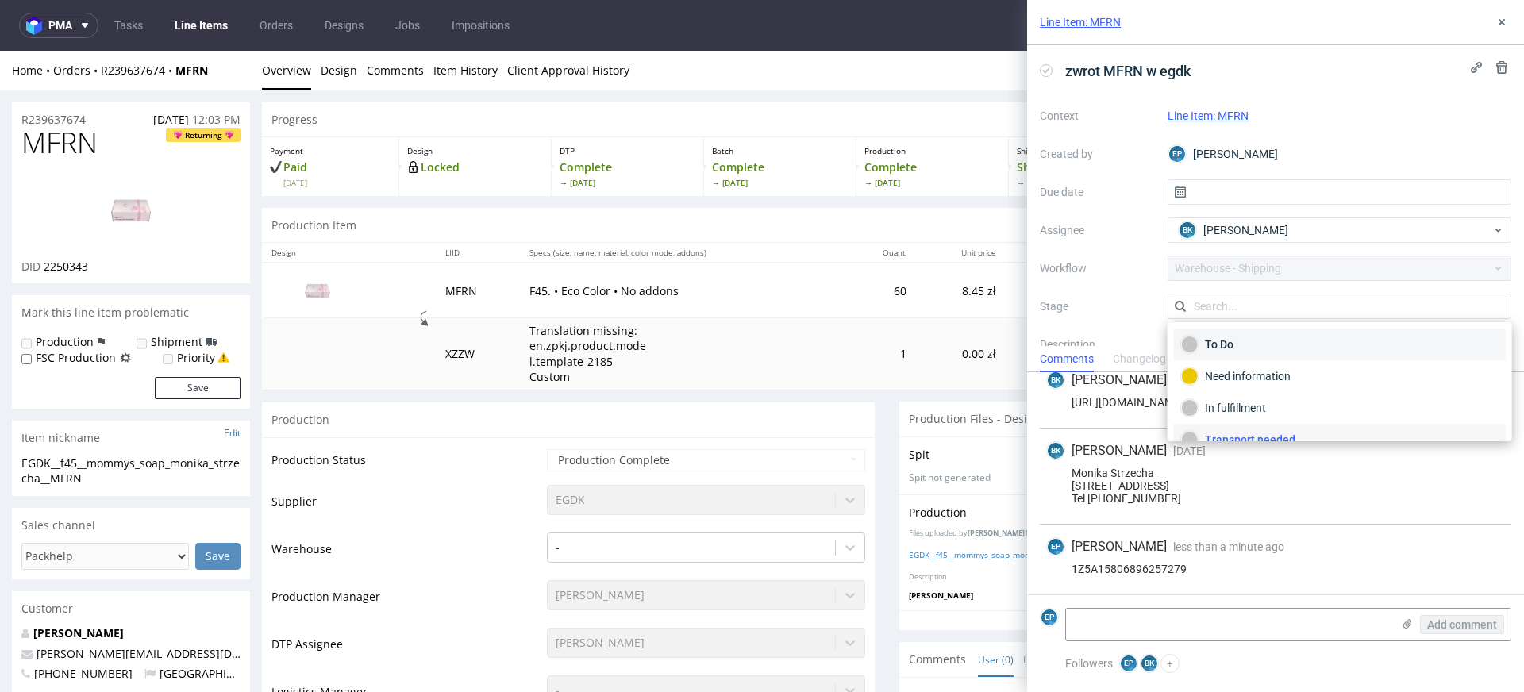
click at [1198, 342] on div "To Do" at bounding box center [1339, 344] width 317 height 17
